Goal: Task Accomplishment & Management: Use online tool/utility

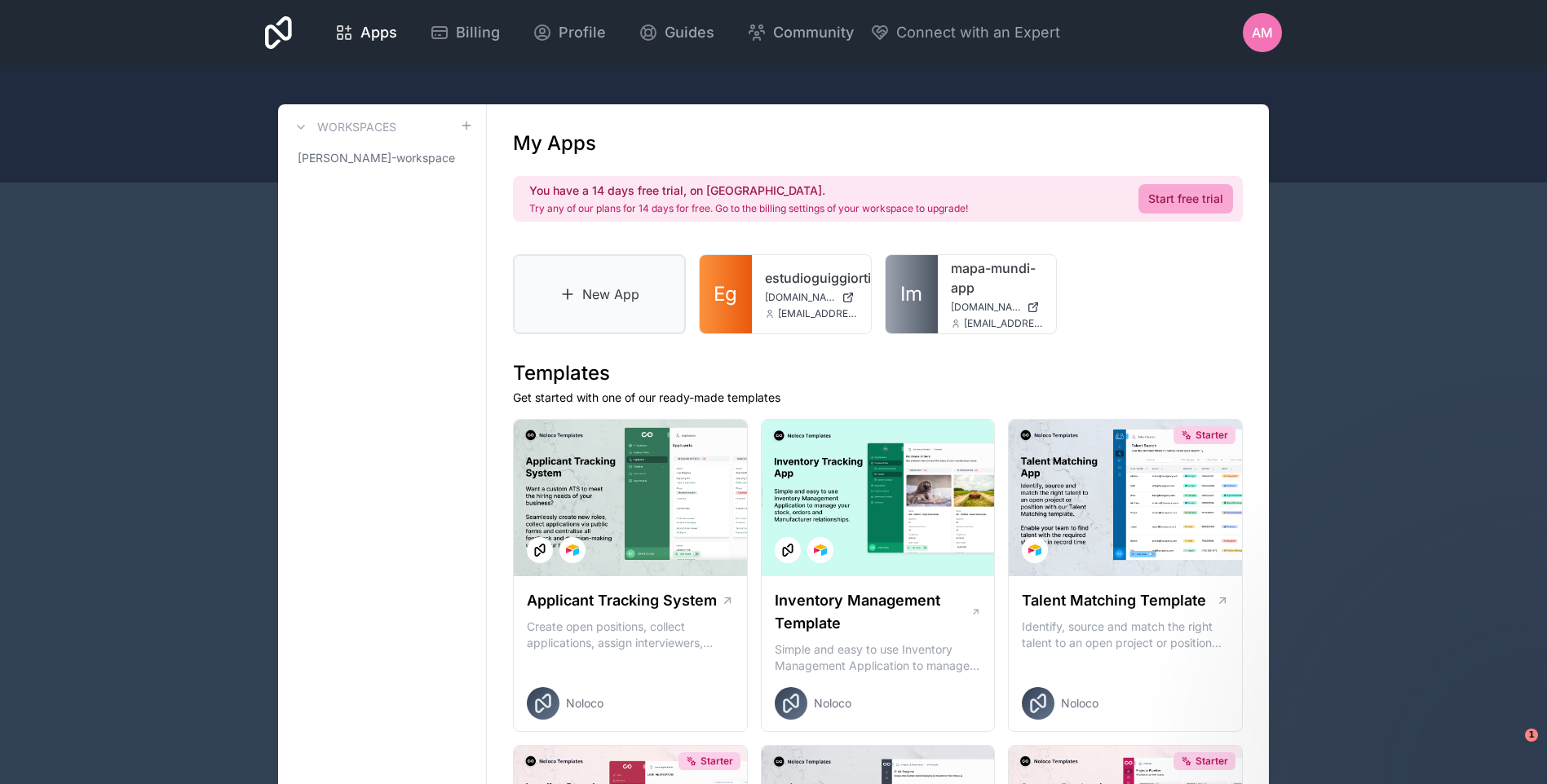
click at [623, 319] on link "New App" at bounding box center [599, 294] width 173 height 80
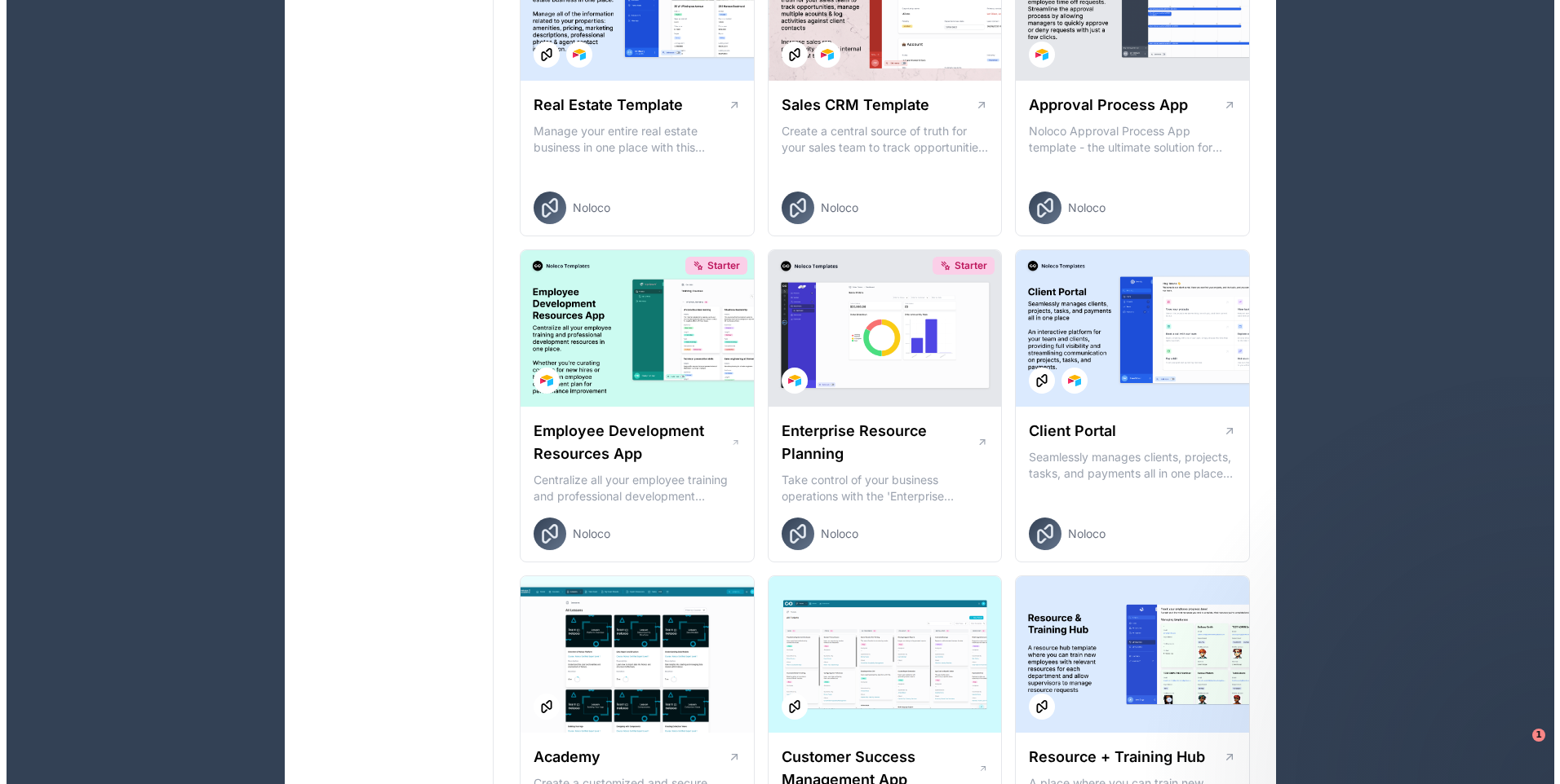
scroll to position [1142, 0]
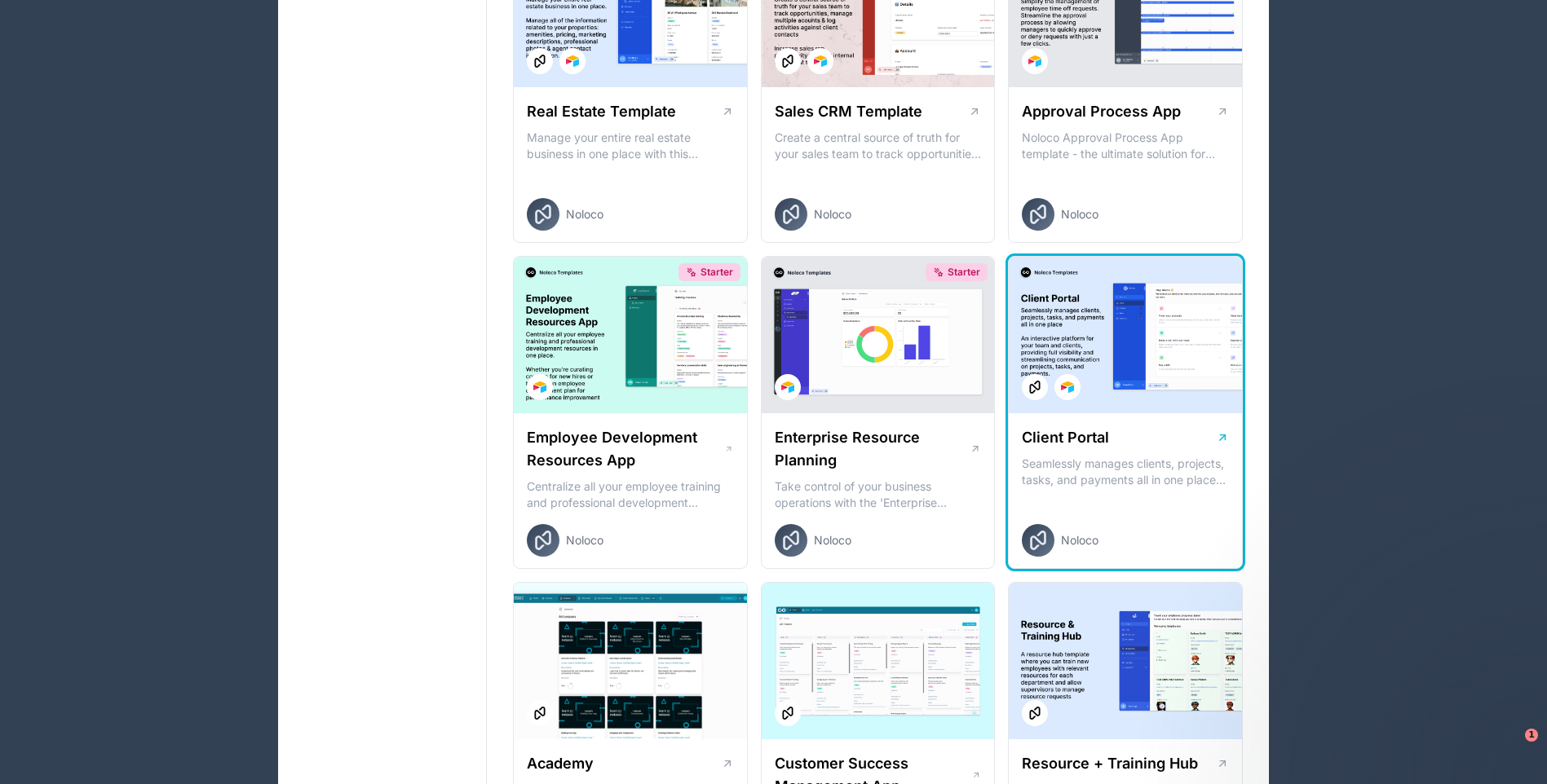
click at [1127, 392] on div at bounding box center [1126, 335] width 234 height 156
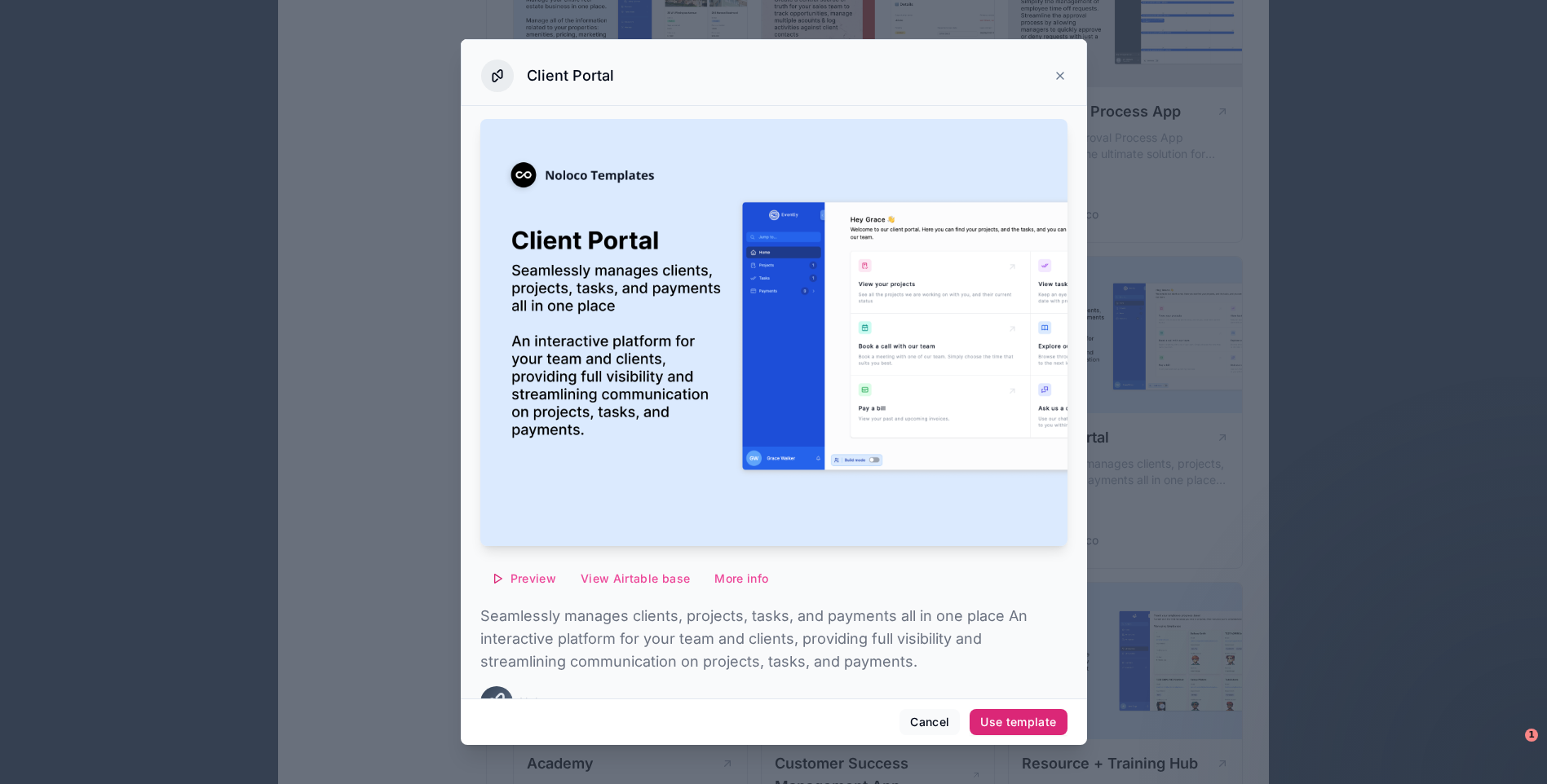
click at [1024, 727] on div "Use template" at bounding box center [1018, 721] width 76 height 15
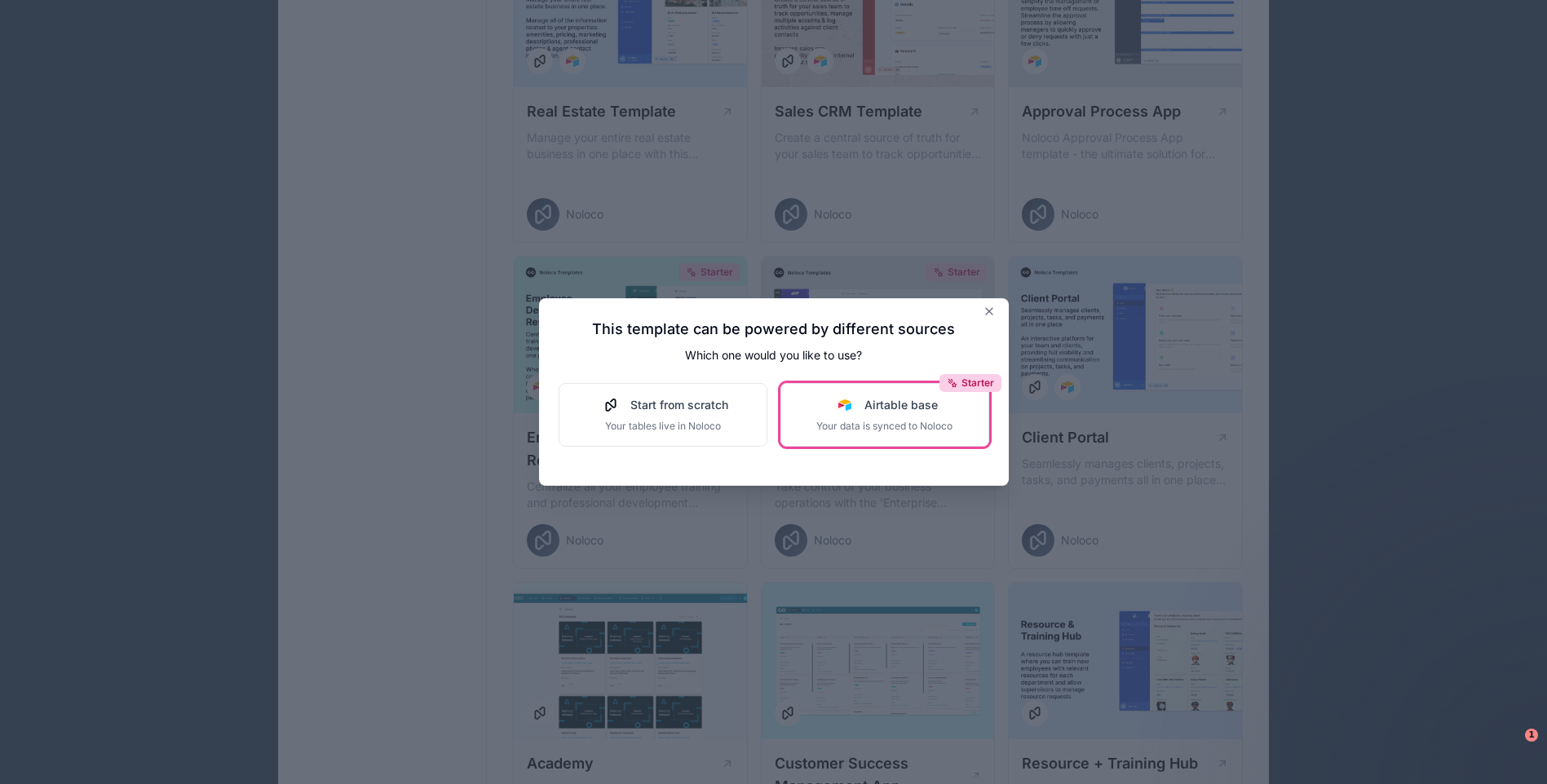
click at [921, 431] on span "Your data is synced to Noloco" at bounding box center [884, 426] width 136 height 13
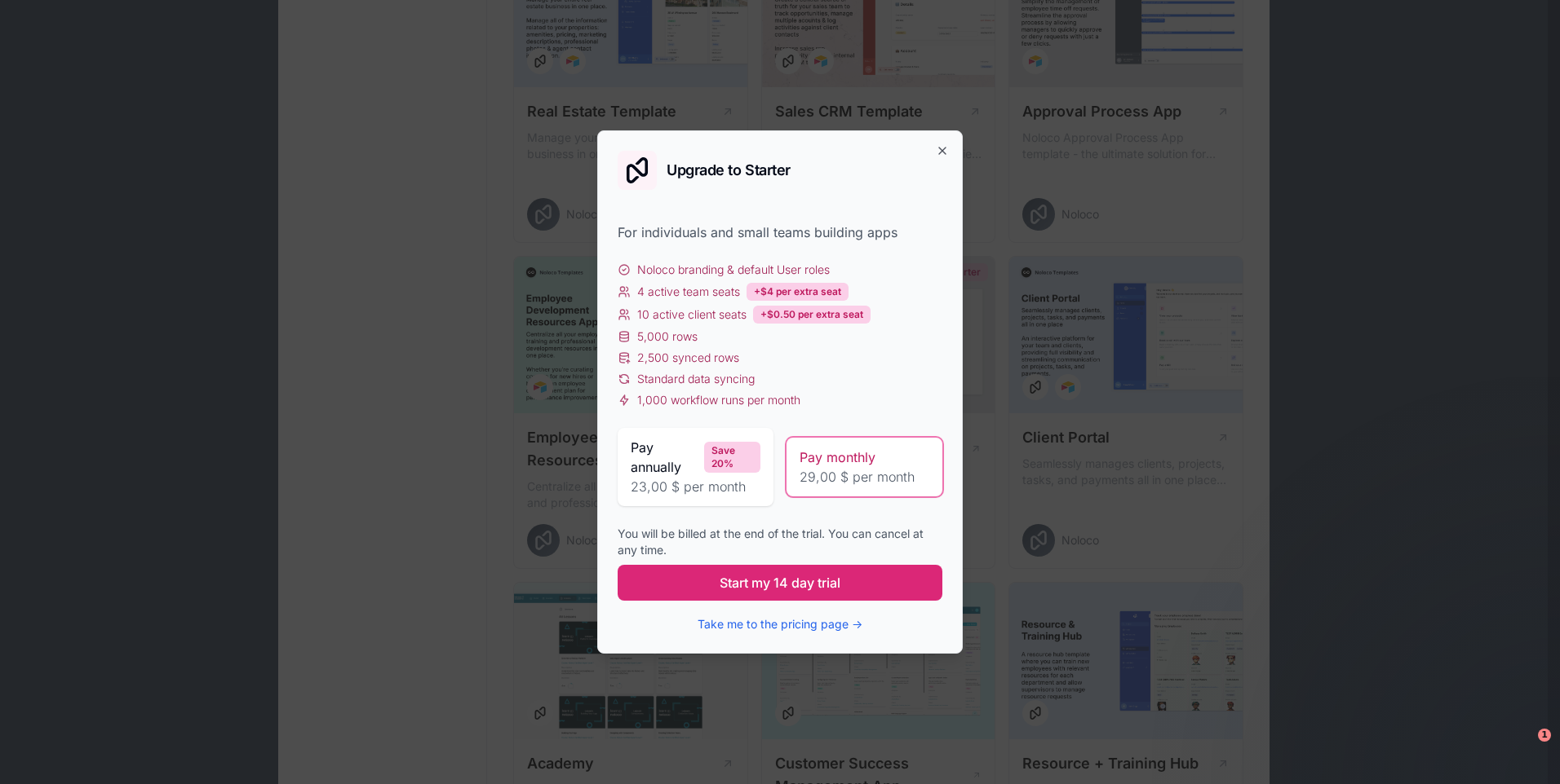
click at [877, 574] on button "Start my 14 day trial" at bounding box center [780, 583] width 325 height 36
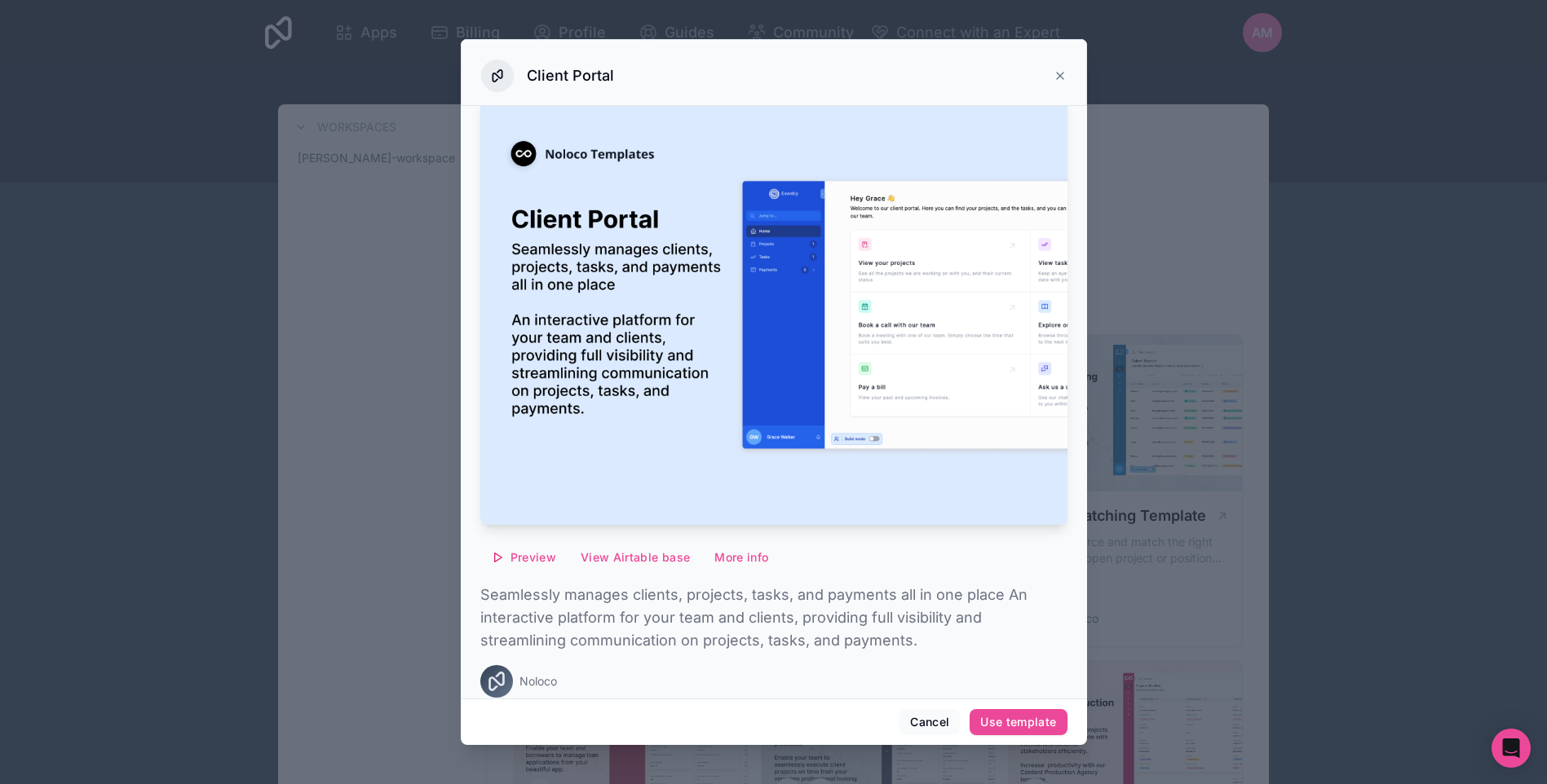
scroll to position [30, 0]
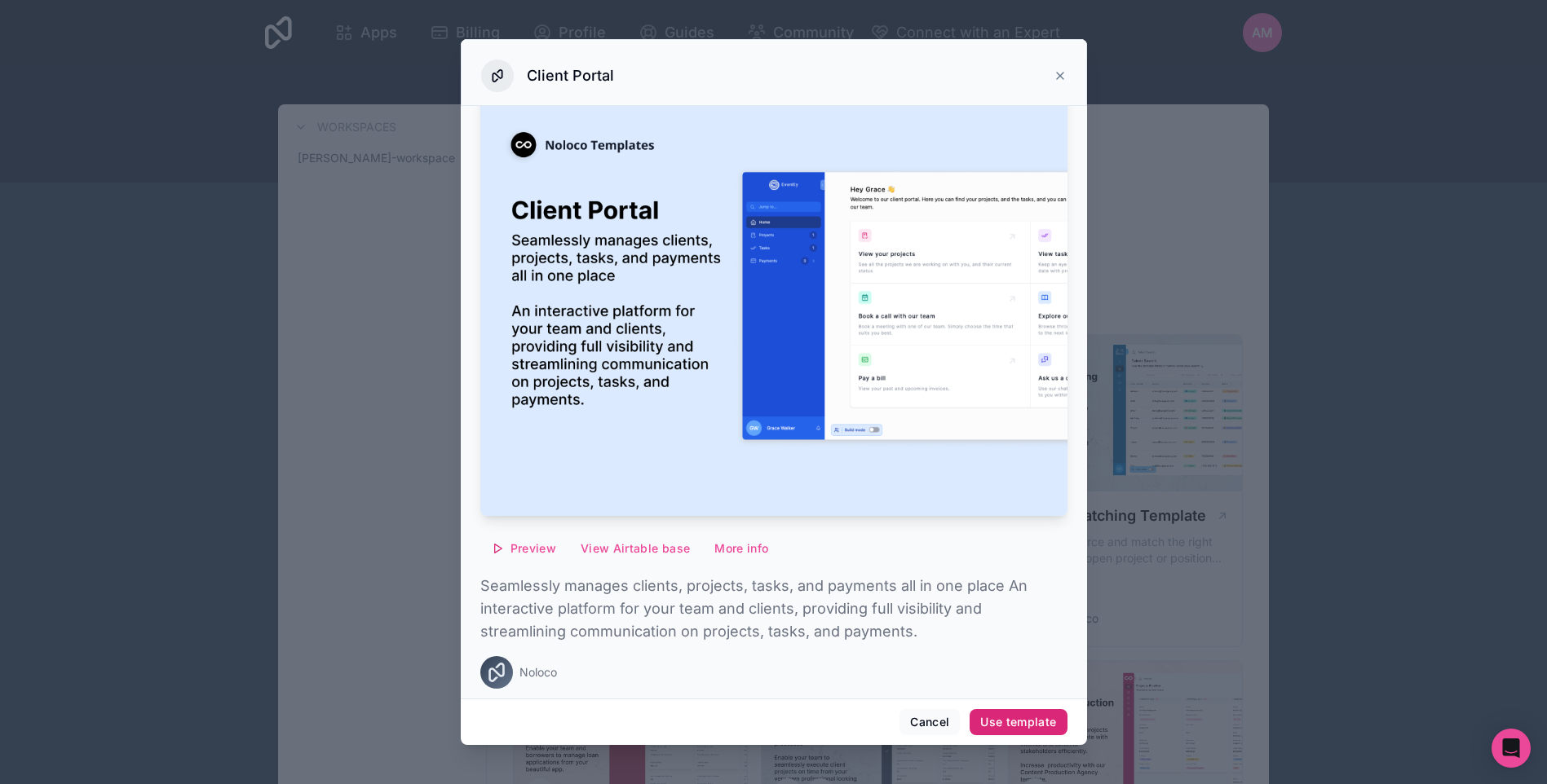
click at [1008, 721] on div "Use template" at bounding box center [1018, 721] width 76 height 15
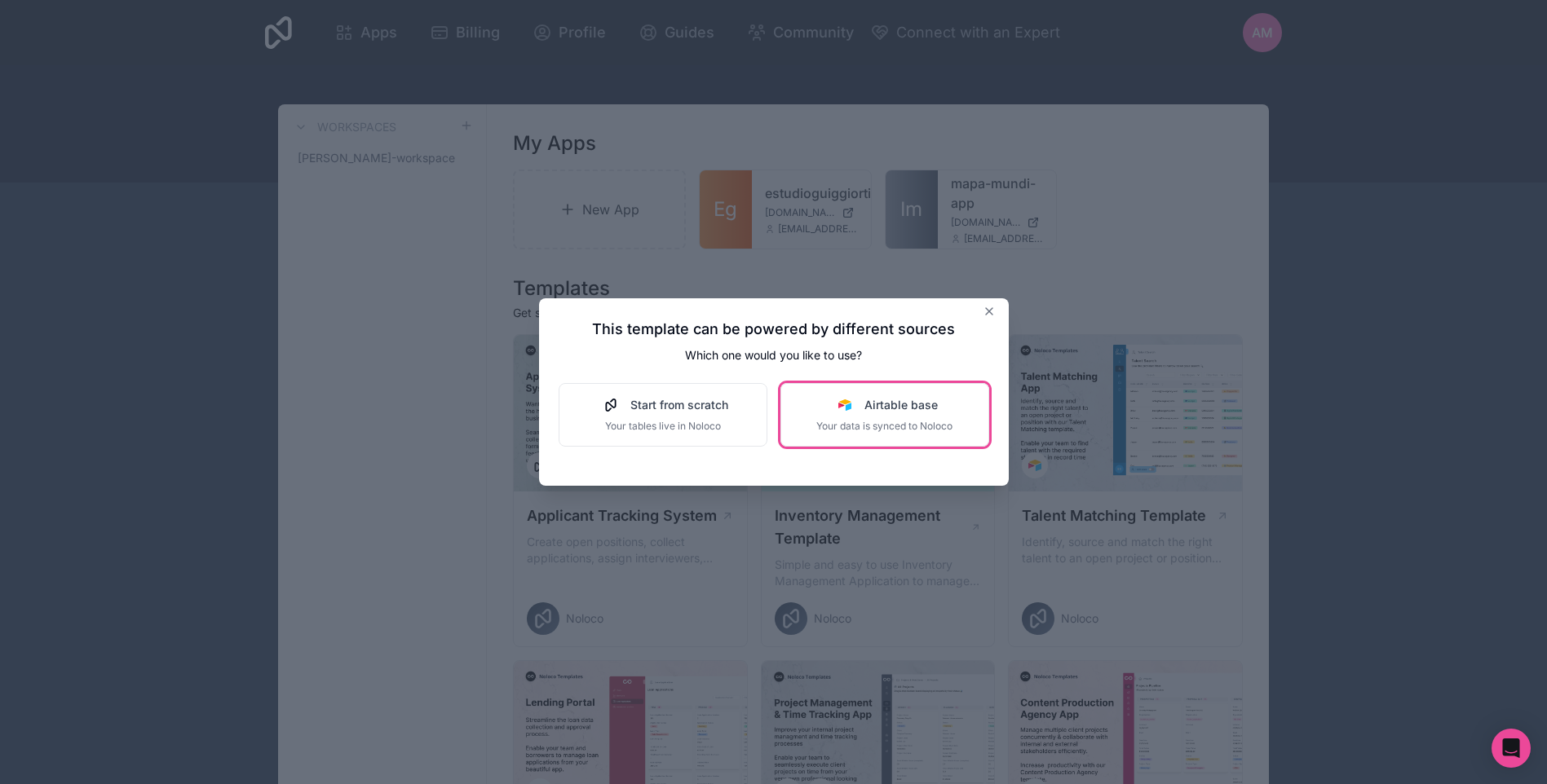
click at [872, 411] on span "Airtable base" at bounding box center [901, 405] width 73 height 17
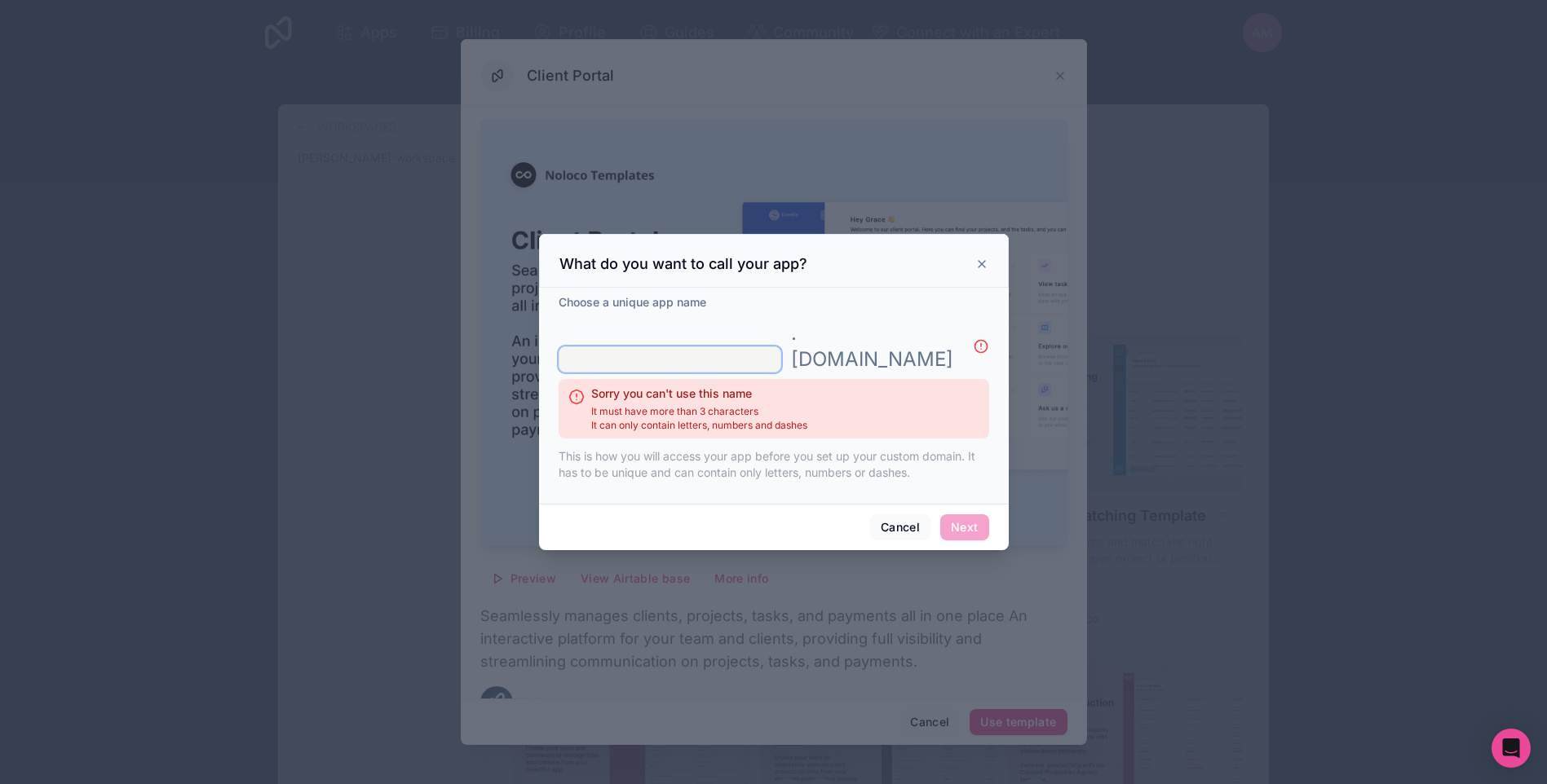
click at [761, 356] on input "text" at bounding box center [670, 359] width 223 height 26
type input "*"
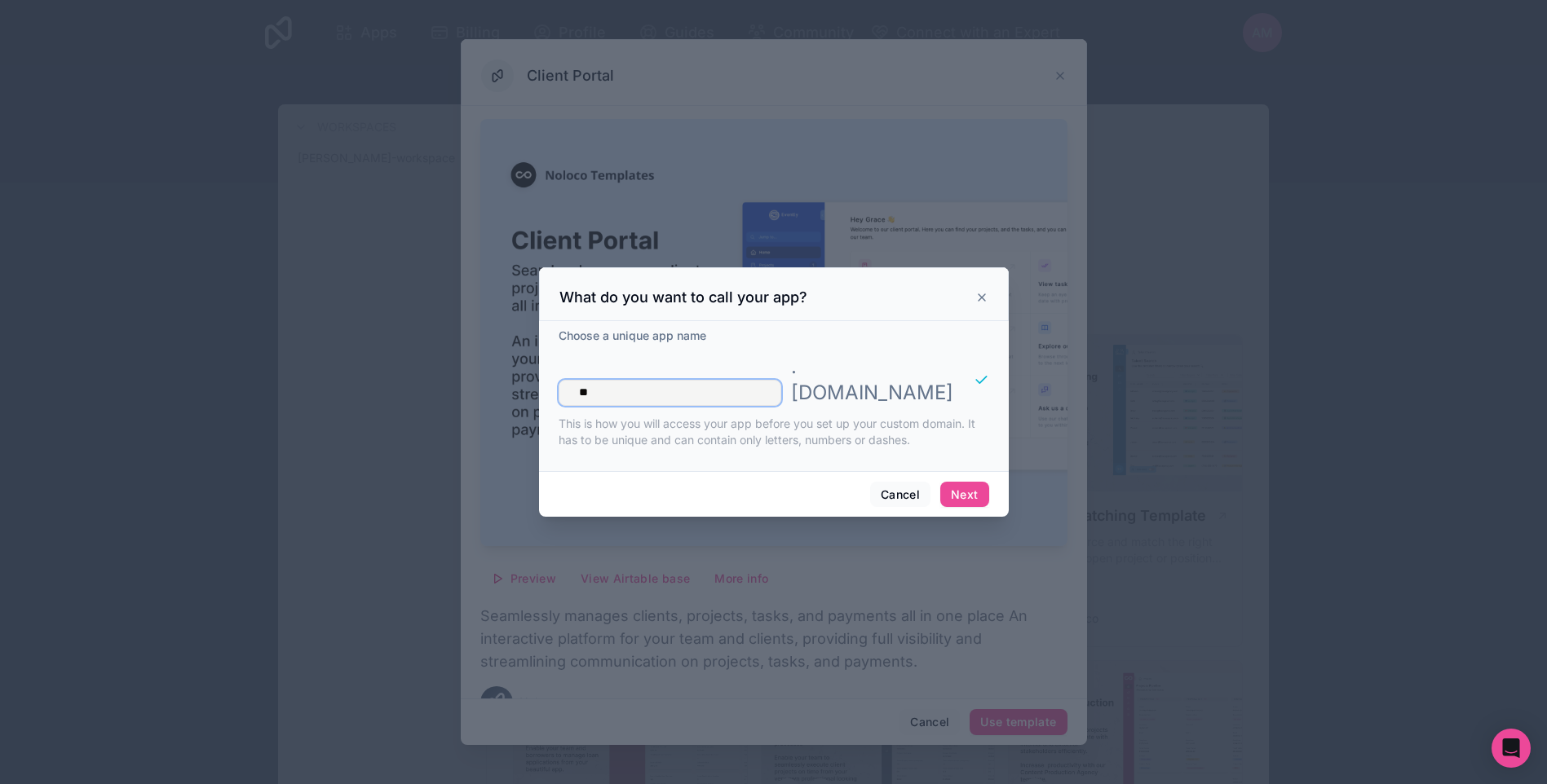
type input "*"
type input "**********"
click at [970, 489] on button "Next" at bounding box center [964, 495] width 48 height 26
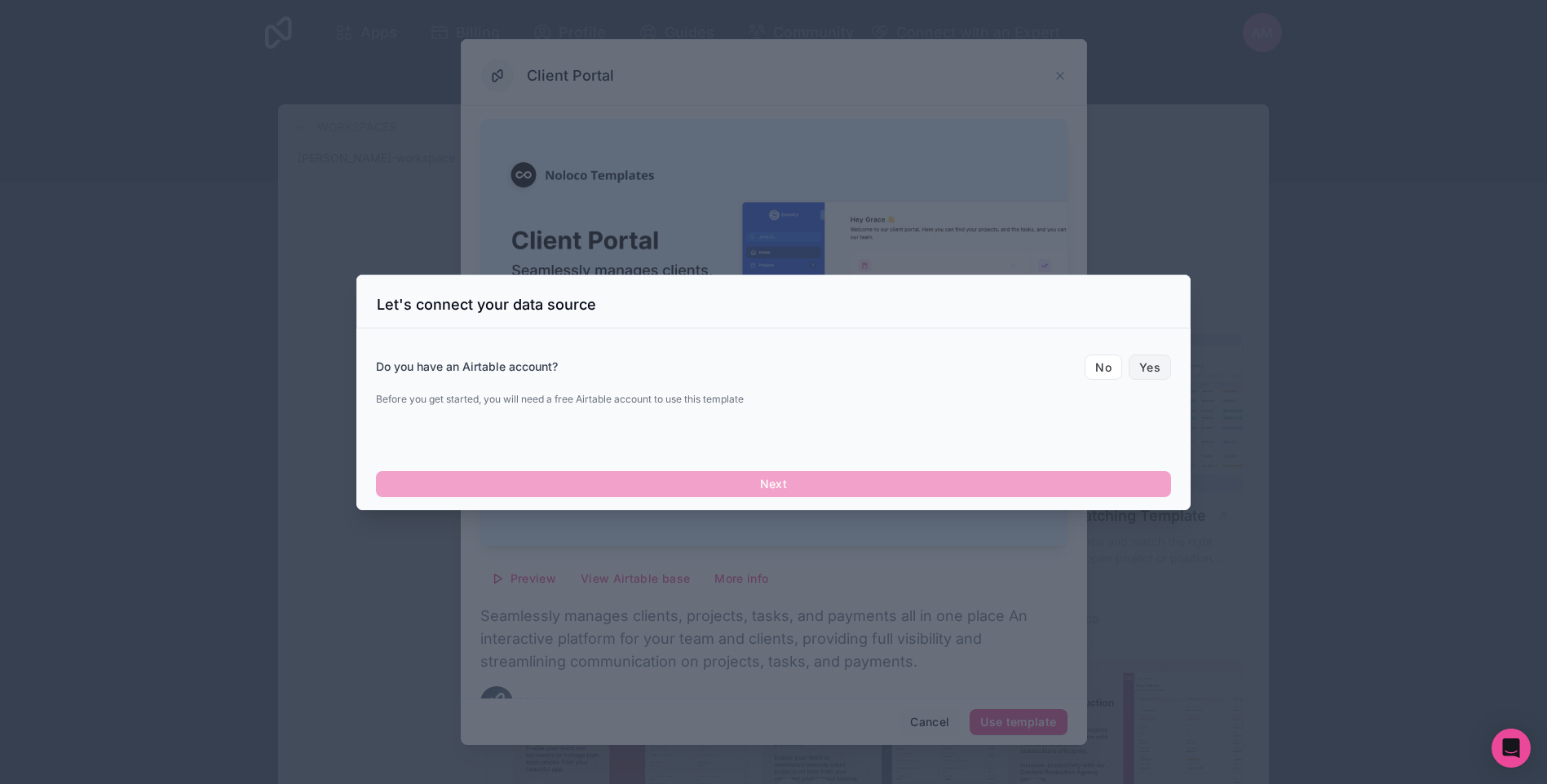
click at [1149, 375] on button "Yes" at bounding box center [1149, 368] width 42 height 26
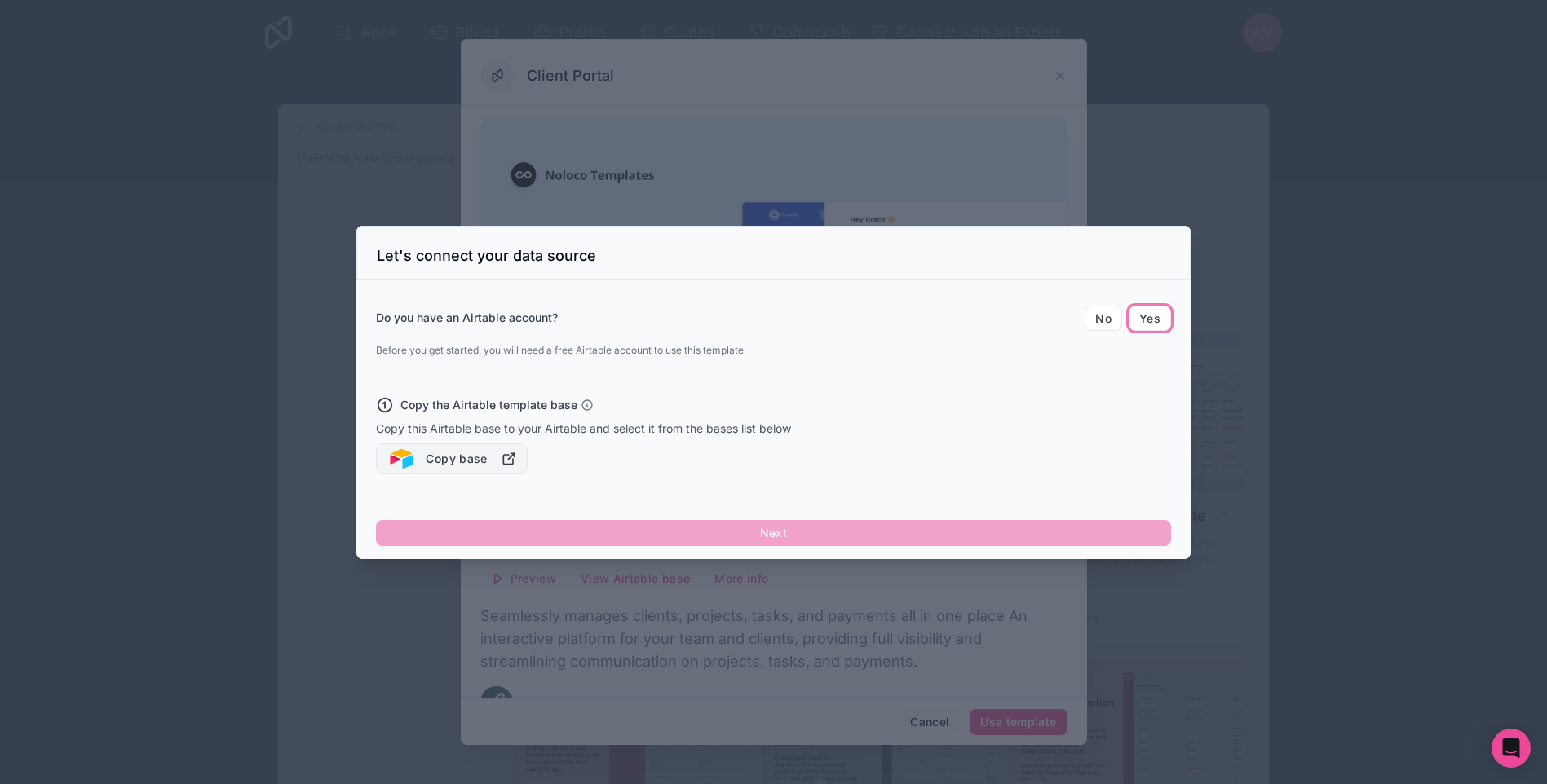
click at [514, 459] on icon "button" at bounding box center [508, 458] width 17 height 17
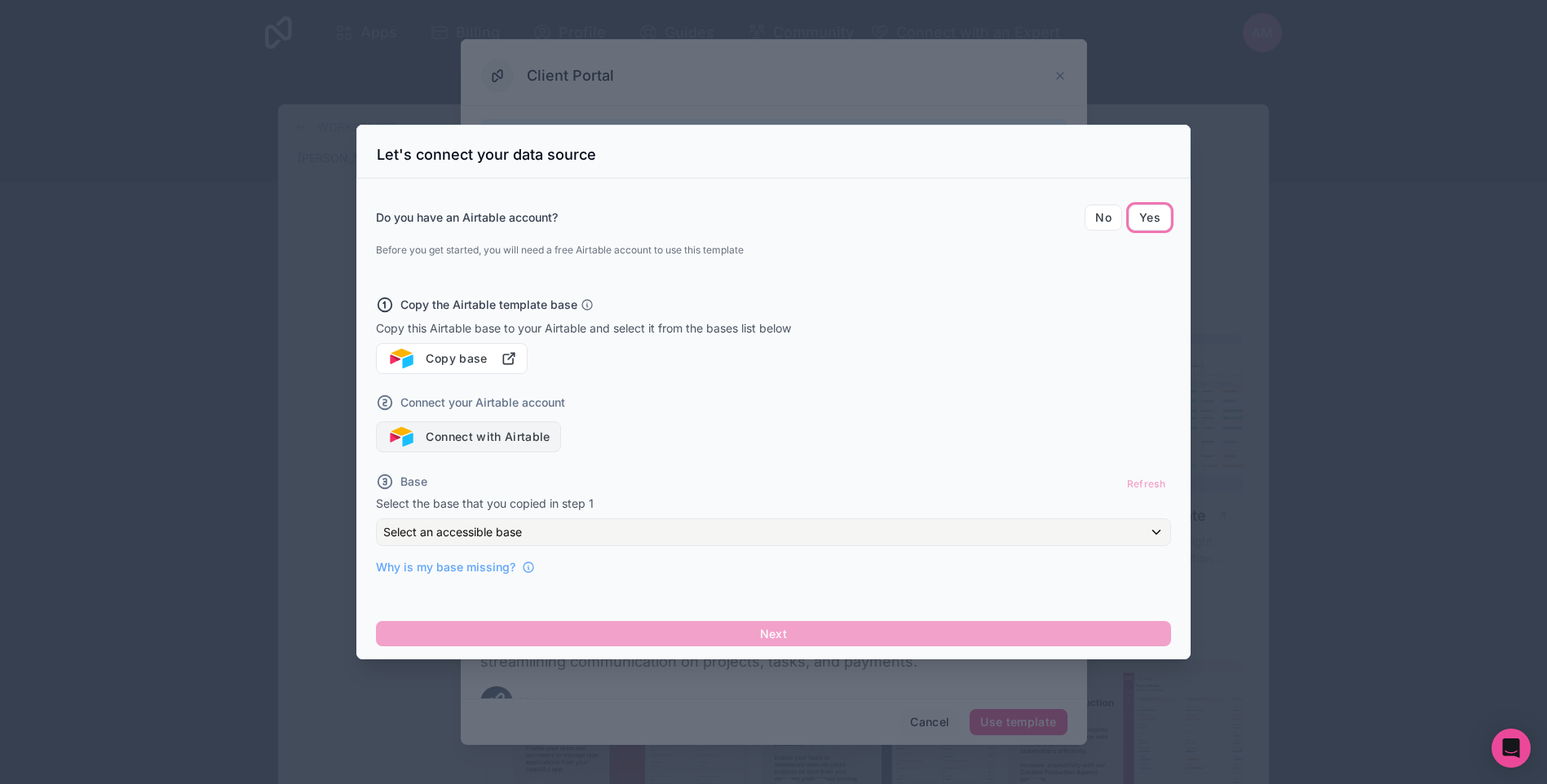
click at [527, 435] on button "Connect with Airtable" at bounding box center [467, 437] width 185 height 31
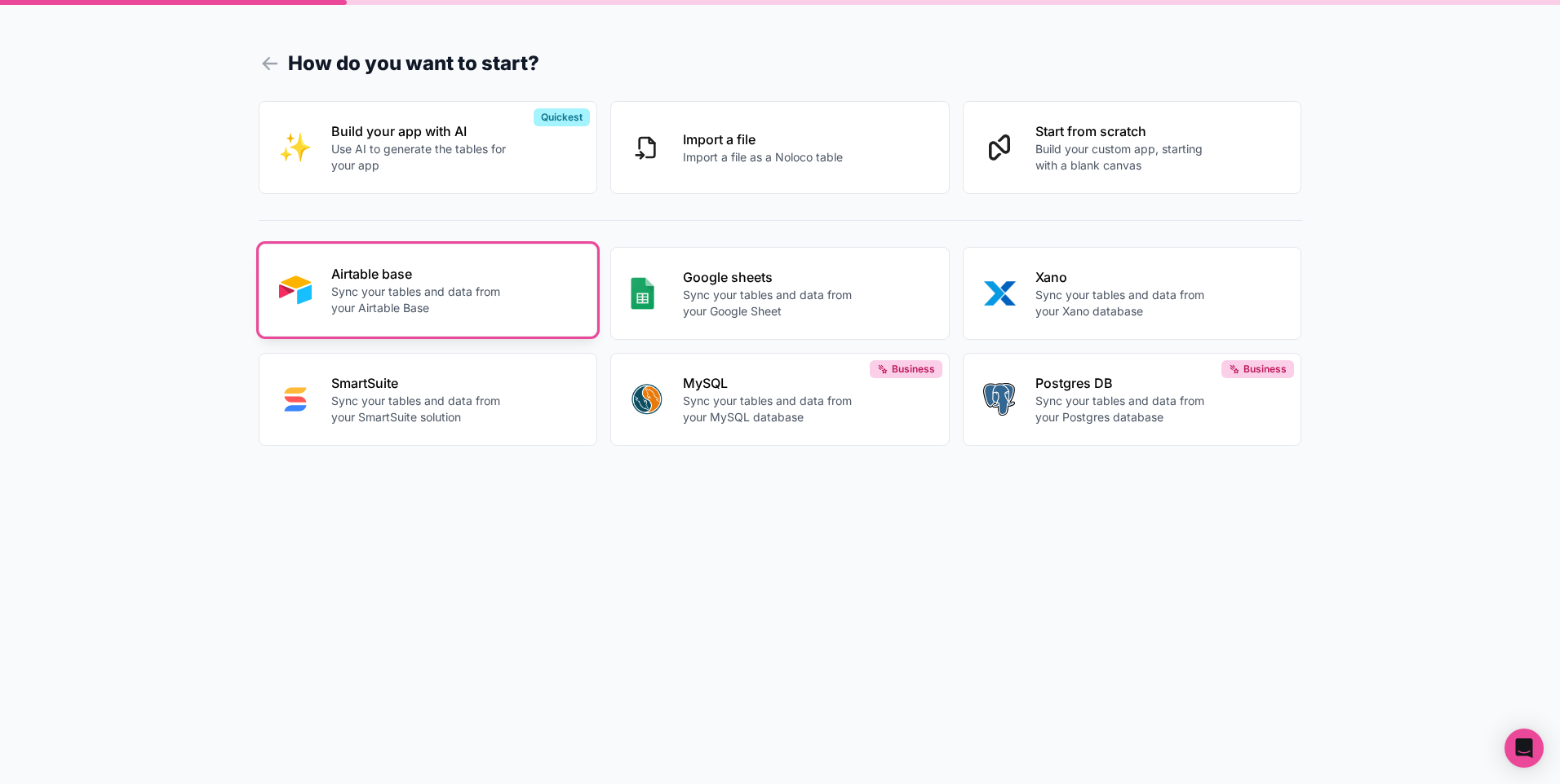
click at [470, 308] on p "Sync your tables and data from your Airtable Base" at bounding box center [422, 299] width 181 height 32
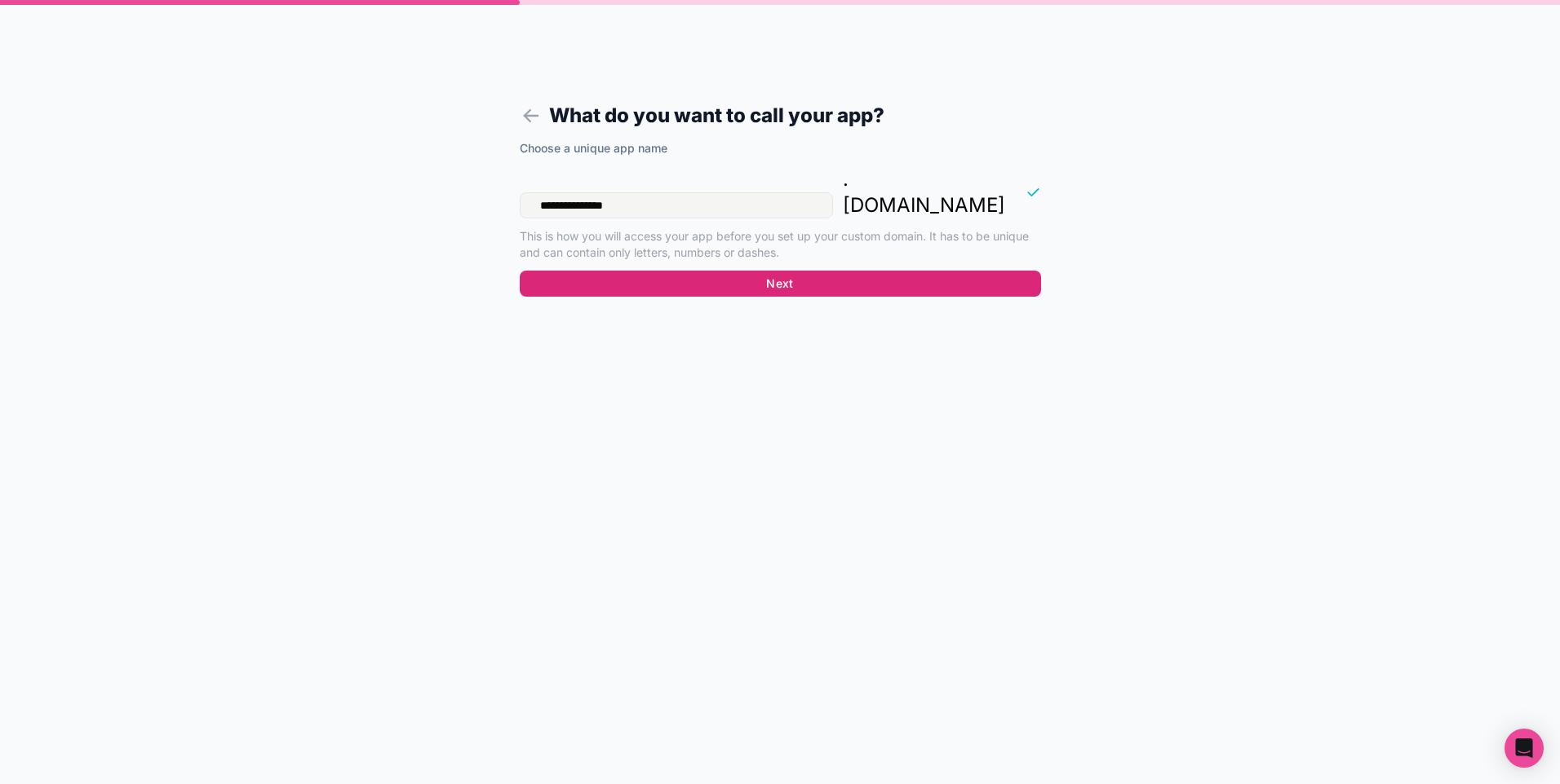
click at [712, 271] on button "Next" at bounding box center [780, 283] width 521 height 26
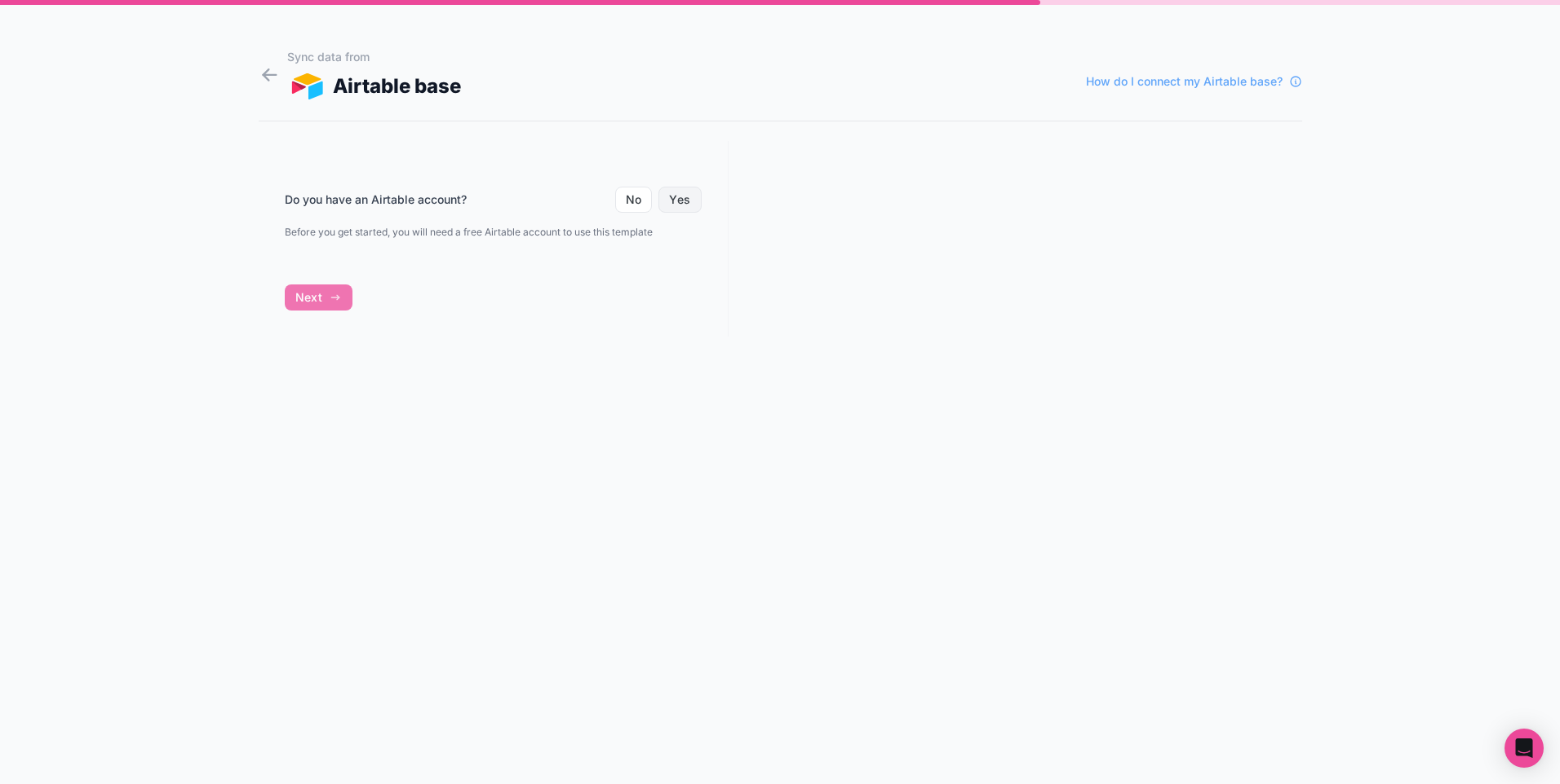
click at [694, 209] on button "Yes" at bounding box center [679, 199] width 42 height 26
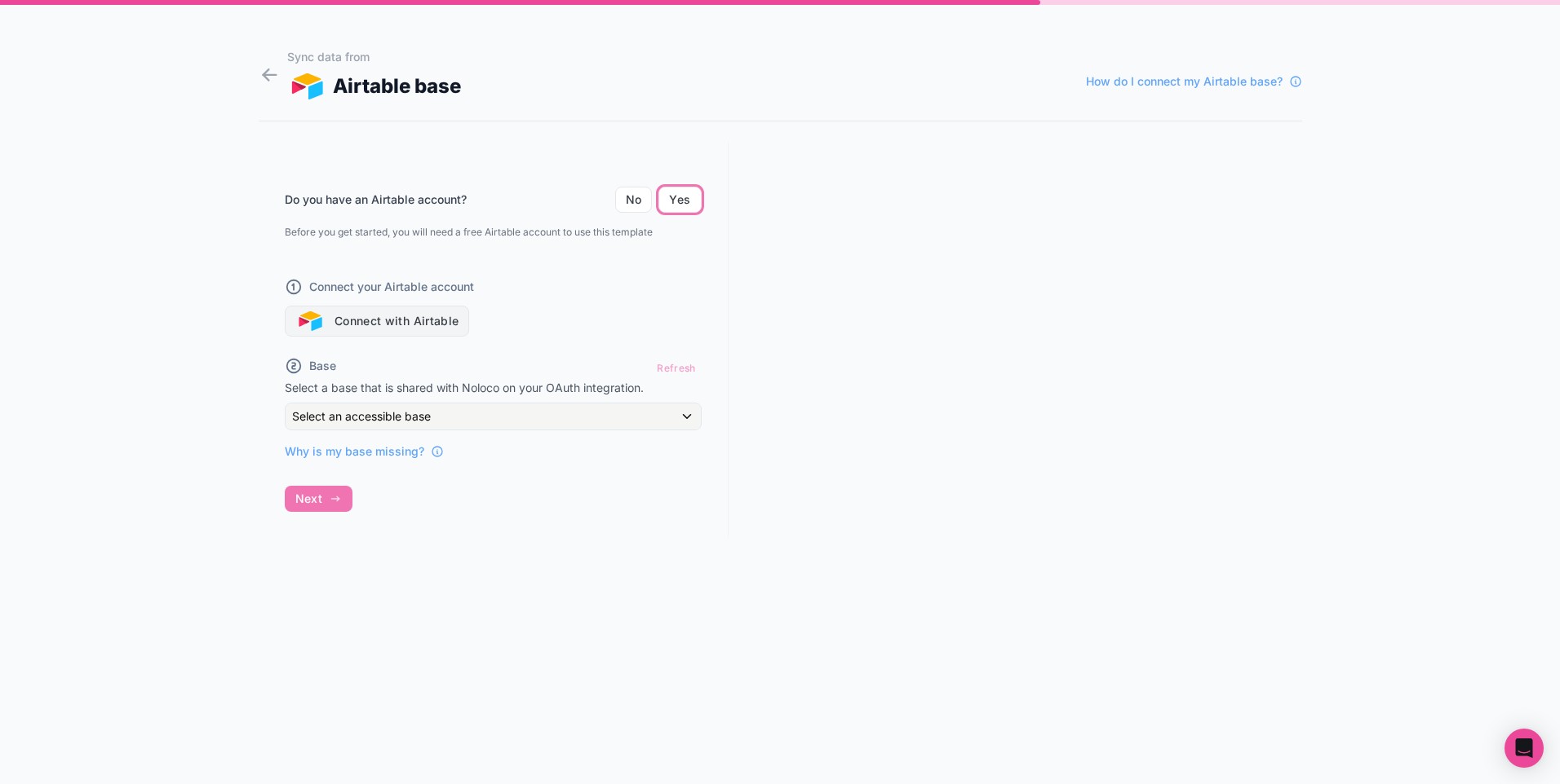
click at [442, 313] on button "Connect with Airtable" at bounding box center [377, 322] width 185 height 31
click at [769, 259] on div at bounding box center [1015, 339] width 573 height 397
click at [456, 322] on button "Connect with Airtable" at bounding box center [377, 322] width 185 height 31
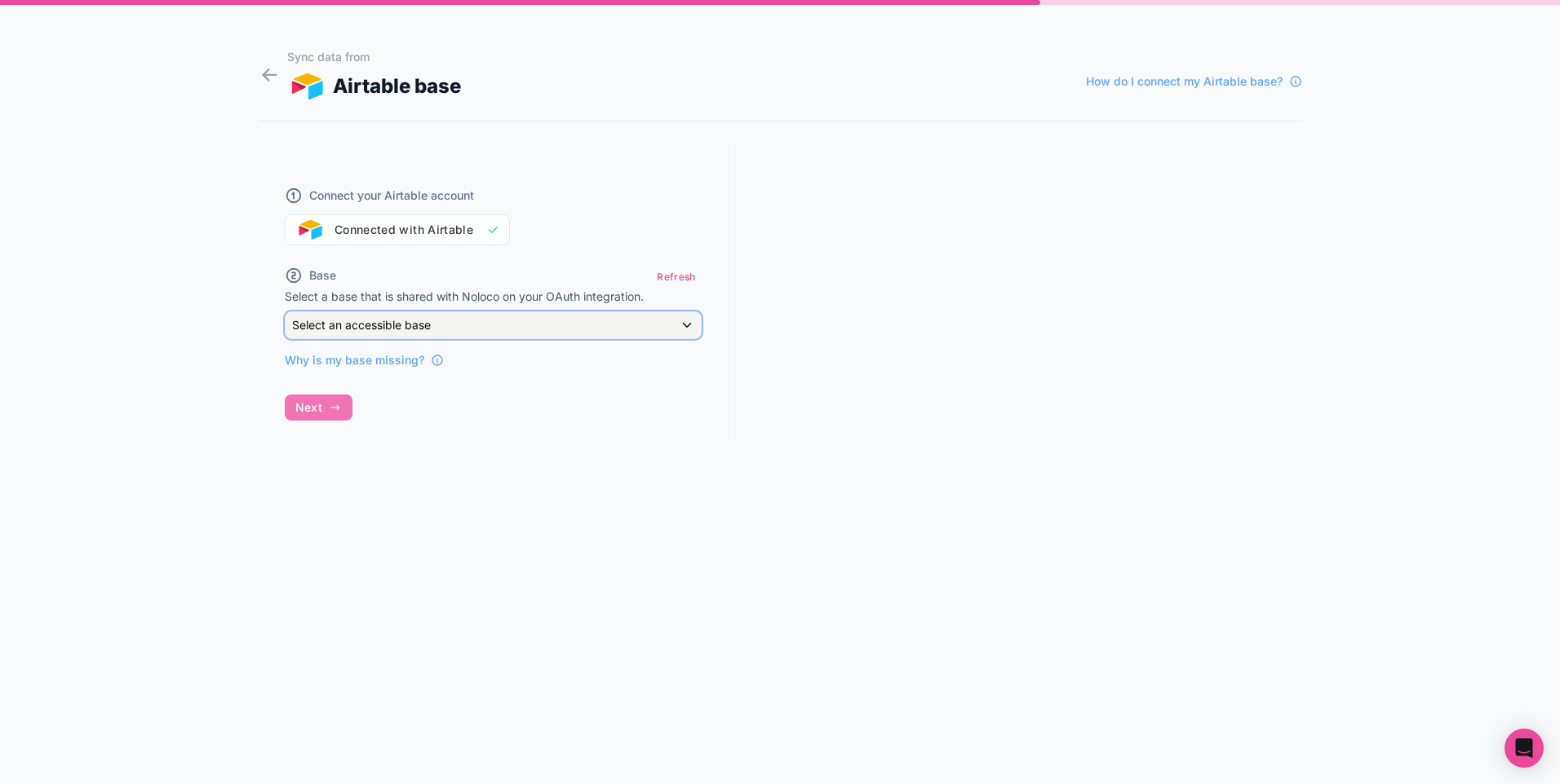
click at [523, 336] on div "Select an accessible base" at bounding box center [493, 325] width 415 height 26
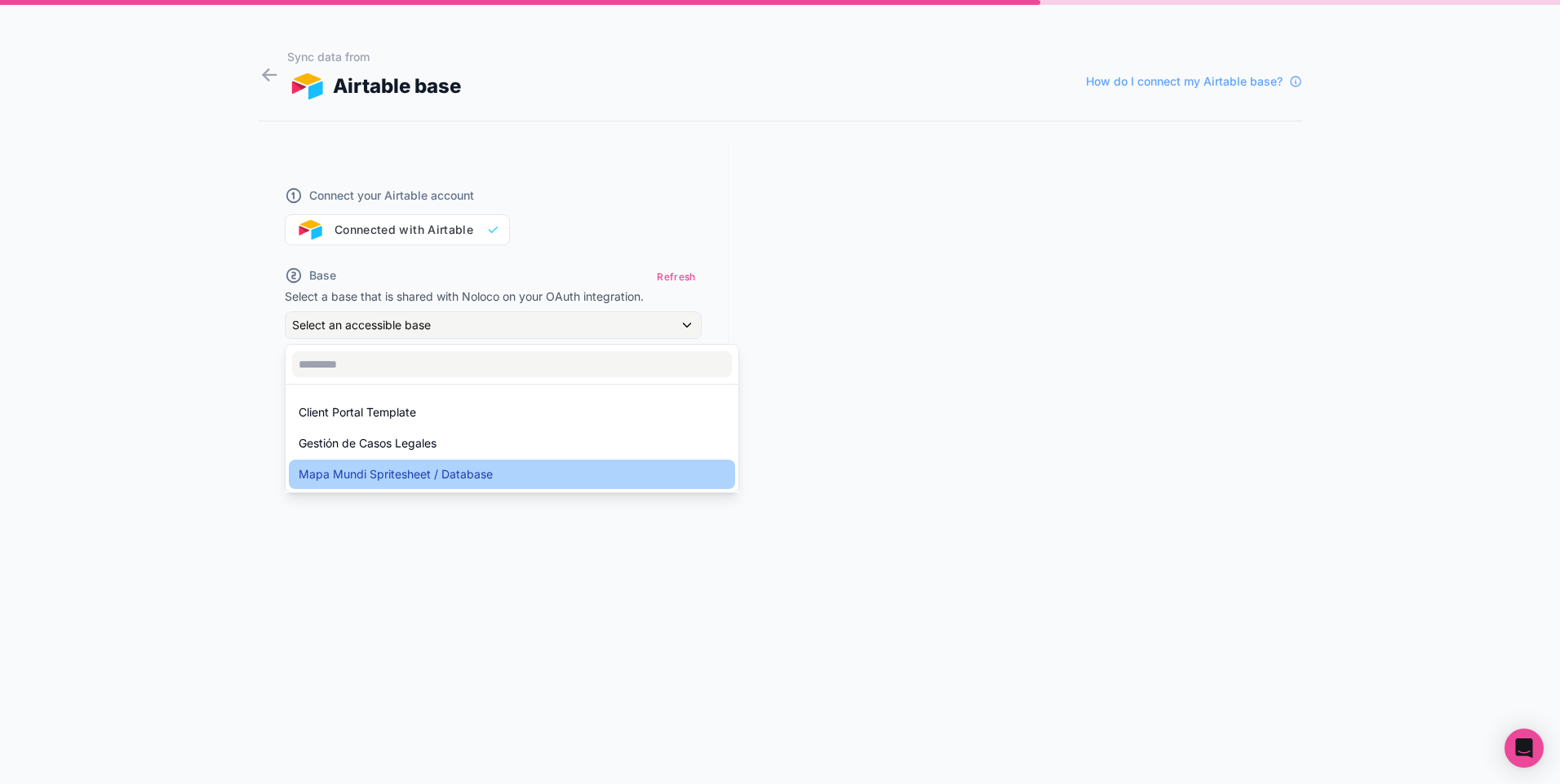
click at [463, 476] on span "Mapa Mundi Spritesheet / Database" at bounding box center [395, 474] width 194 height 20
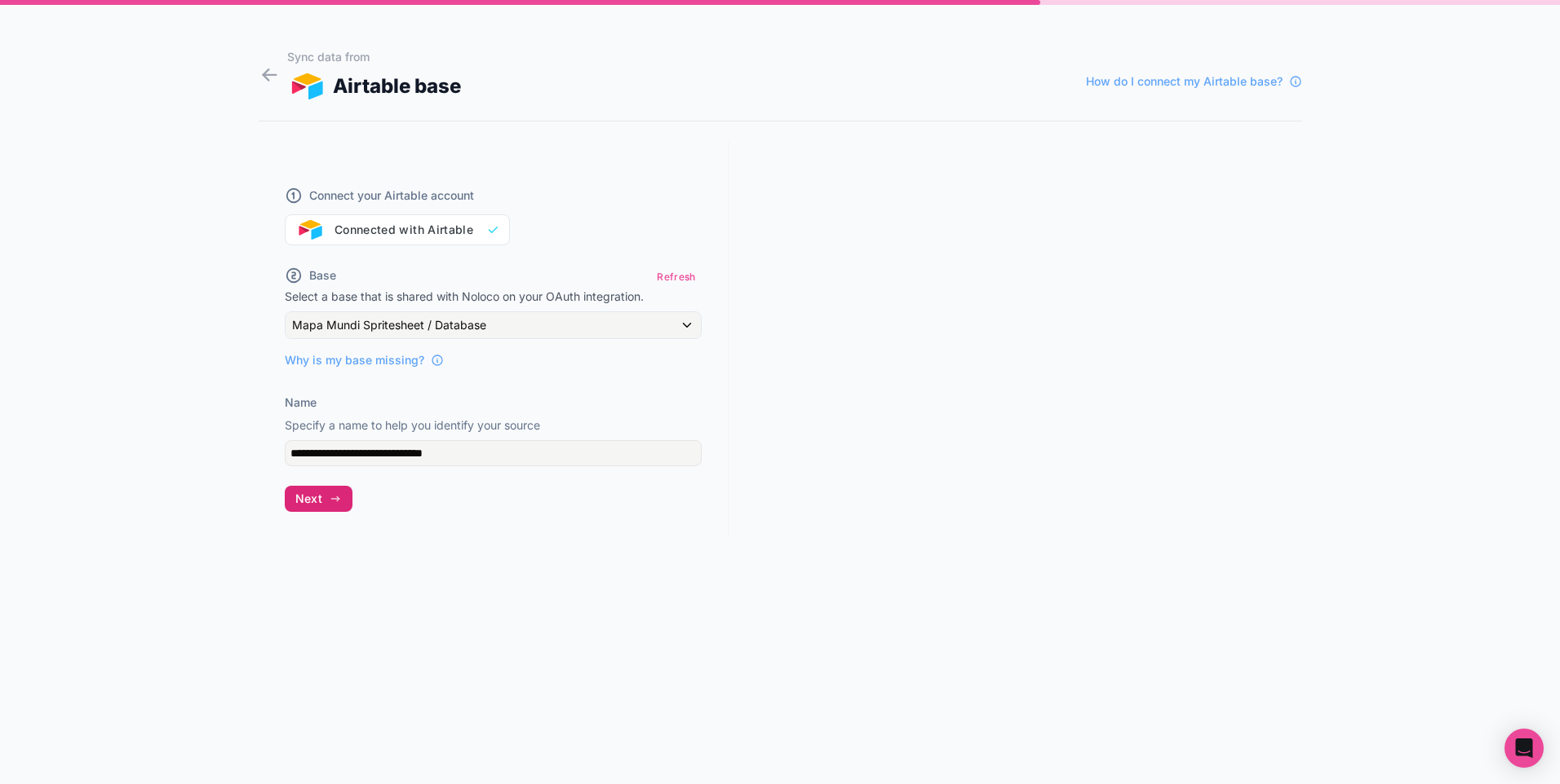
click at [316, 508] on button "Next" at bounding box center [318, 499] width 67 height 26
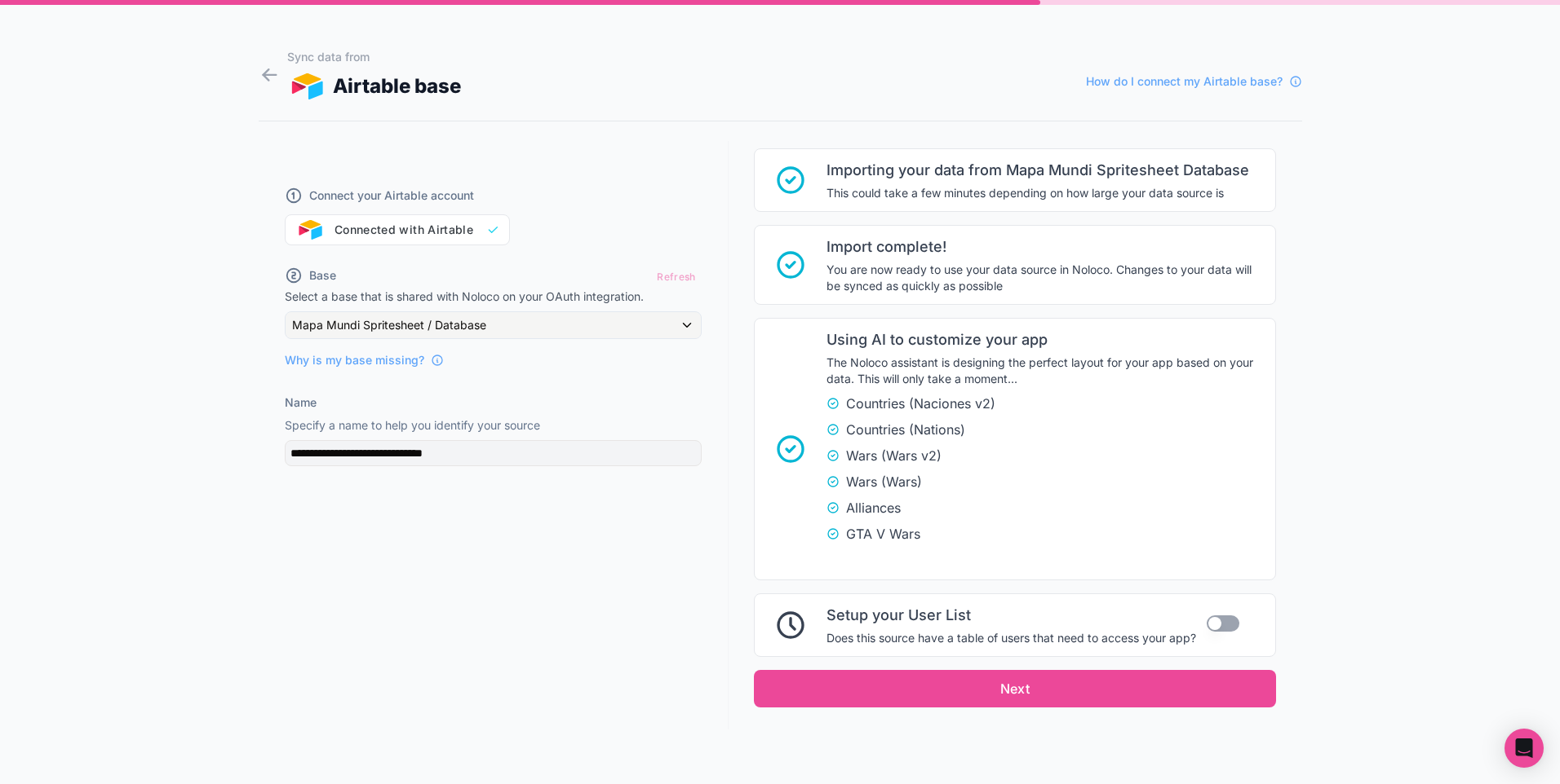
scroll to position [229, 0]
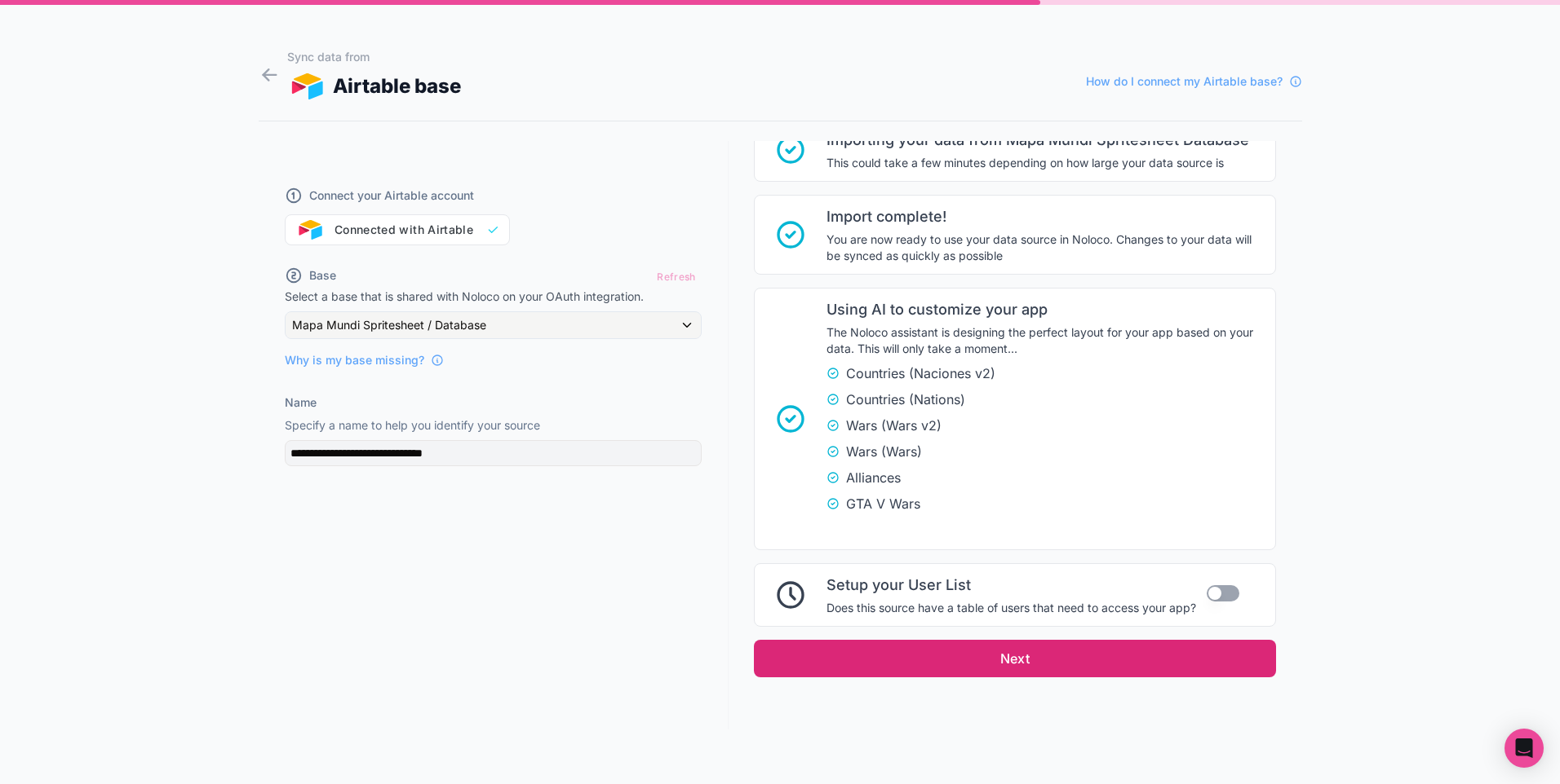
click at [1124, 660] on button "Next" at bounding box center [1015, 659] width 522 height 37
